Goal: Task Accomplishment & Management: Manage account settings

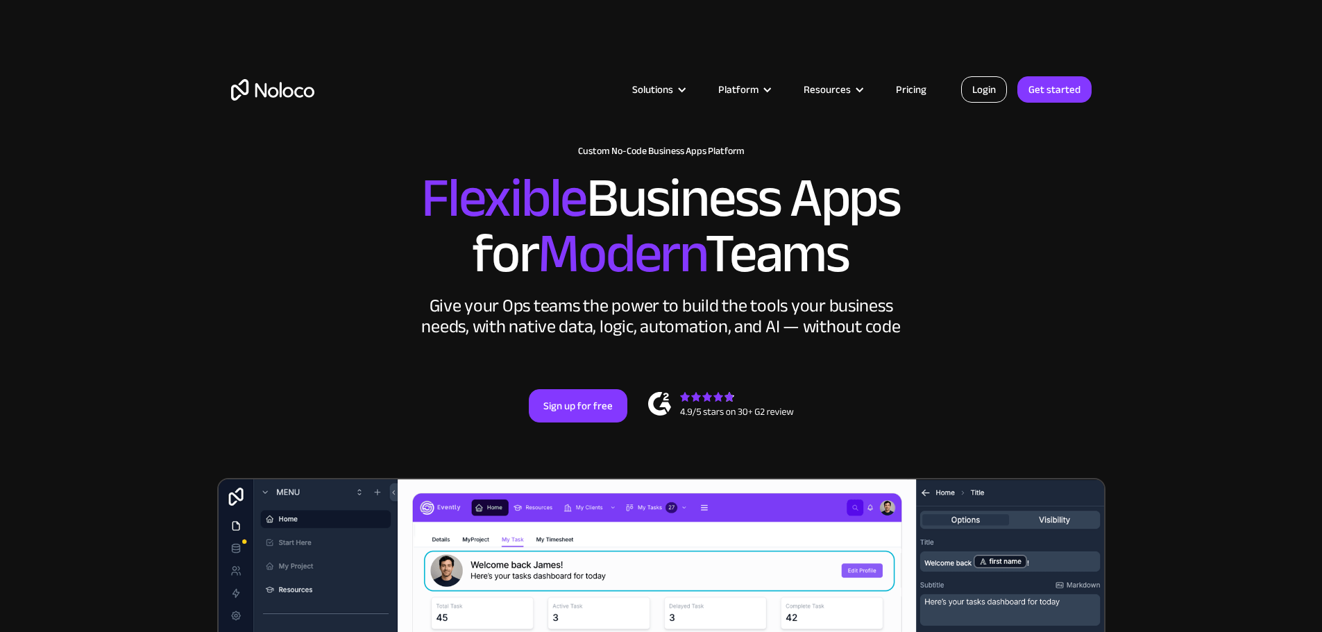
click at [978, 100] on link "Login" at bounding box center [984, 89] width 46 height 26
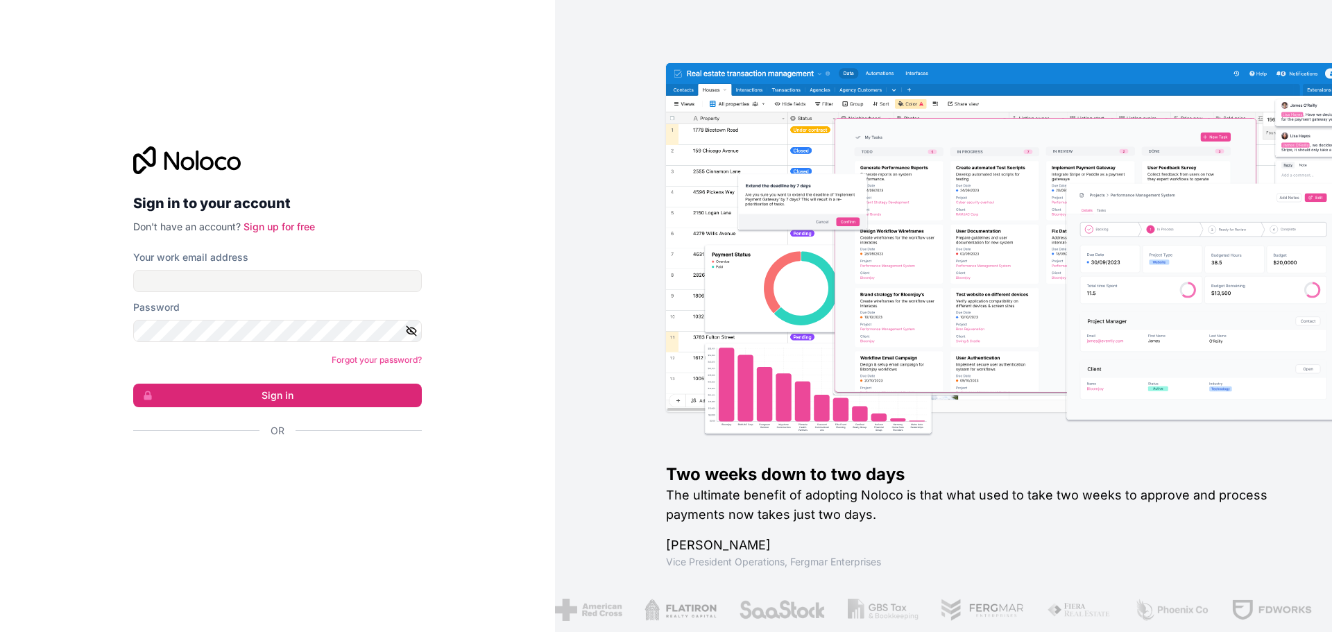
drag, startPoint x: 321, startPoint y: 263, endPoint x: 320, endPoint y: 285, distance: 21.6
click at [321, 269] on div "Your work email address" at bounding box center [277, 272] width 289 height 42
click at [320, 285] on input "Your work email address" at bounding box center [277, 281] width 289 height 22
type input "[EMAIL_ADDRESS][DOMAIN_NAME]"
click at [133, 384] on button "Sign in" at bounding box center [277, 396] width 289 height 24
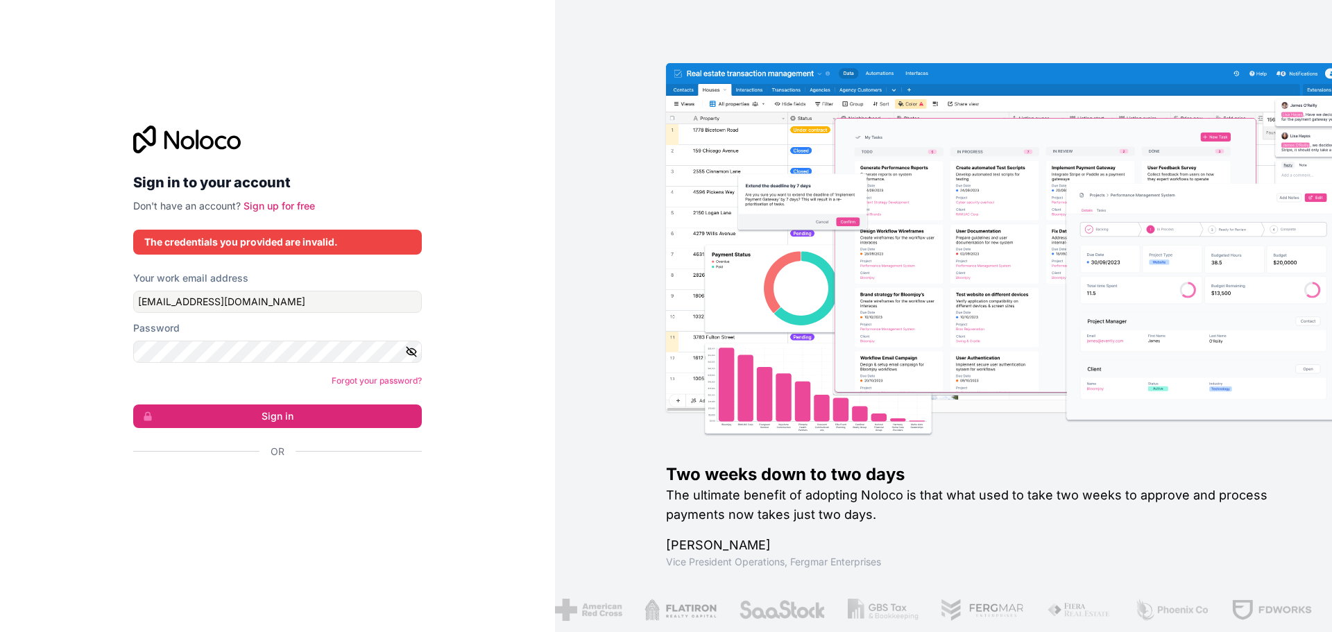
click at [525, 299] on div "Sign in to your account Don't have an account? Sign up for free The credentials…" at bounding box center [277, 316] width 555 height 632
click at [35, 341] on div "Sign in to your account Don't have an account? Sign up for free The credentials…" at bounding box center [277, 316] width 555 height 632
click at [493, 294] on div "Sign in to your account Don't have an account? Sign up for free The credentials…" at bounding box center [277, 316] width 555 height 632
